Goal: Transaction & Acquisition: Purchase product/service

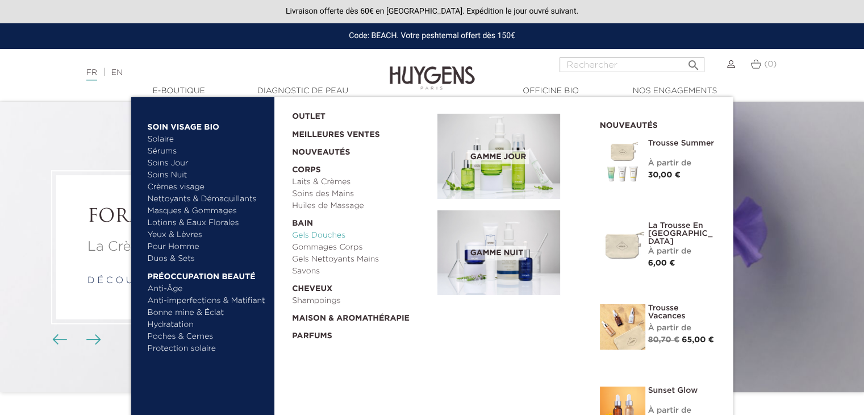
click at [322, 237] on link "Gels Douches" at bounding box center [360, 235] width 137 height 12
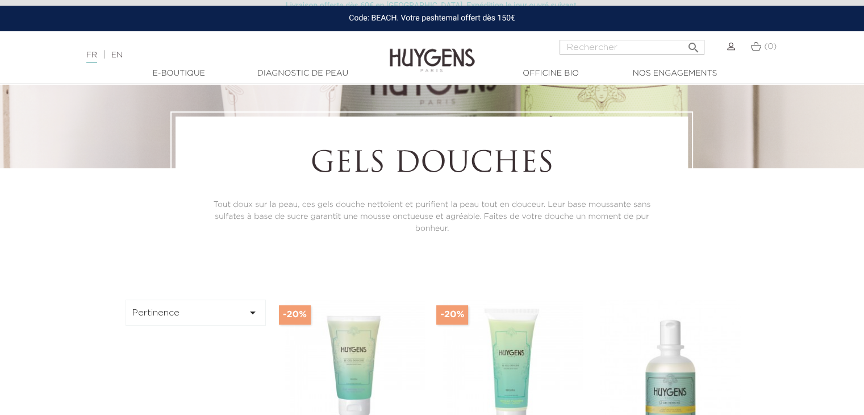
scroll to position [170, 0]
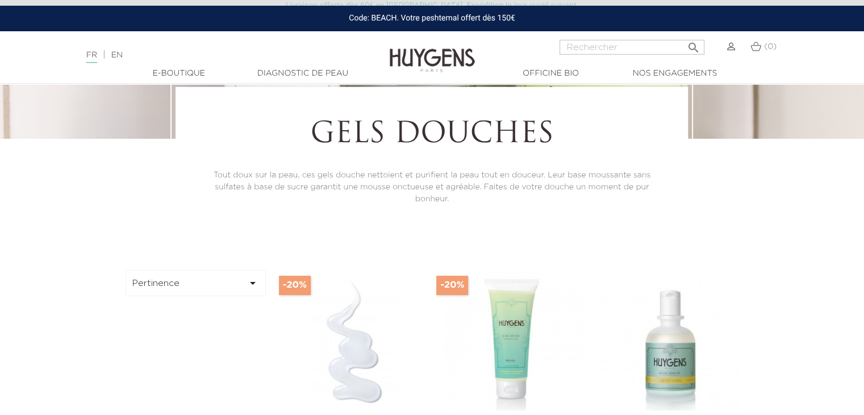
click at [360, 337] on img at bounding box center [355, 340] width 140 height 140
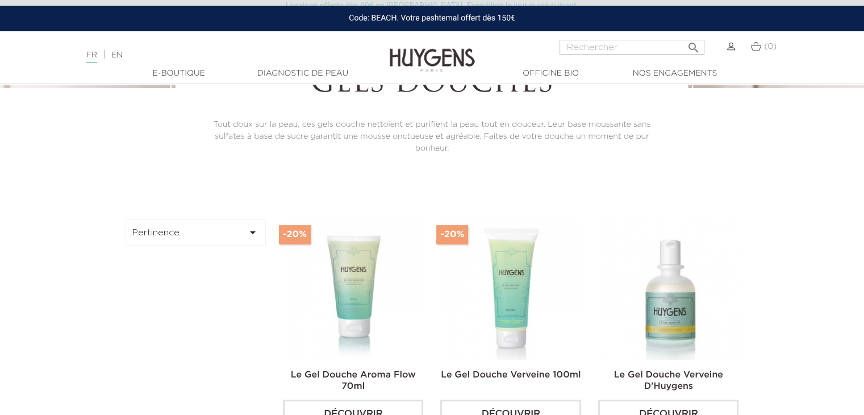
scroll to position [227, 0]
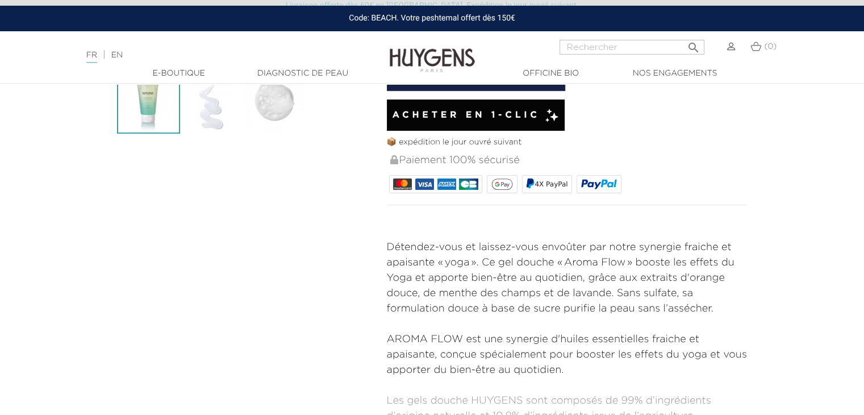
scroll to position [57, 0]
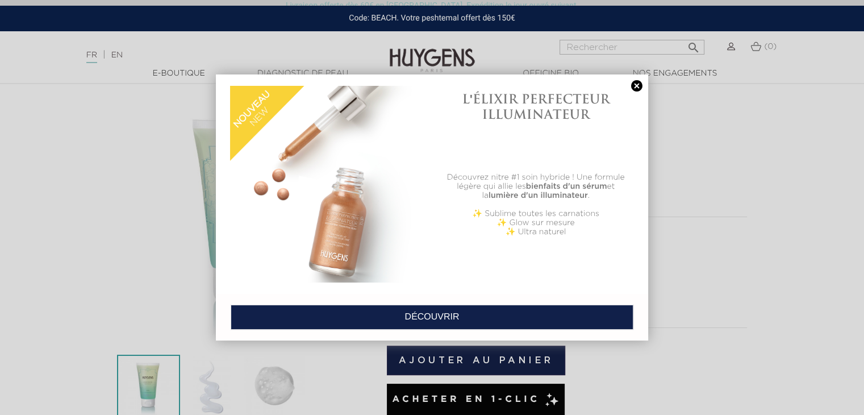
click at [638, 86] on link at bounding box center [637, 86] width 16 height 12
